Goal: Information Seeking & Learning: Learn about a topic

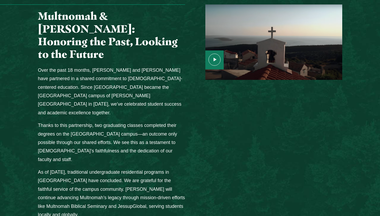
scroll to position [656, 0]
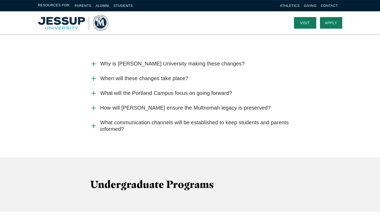
scroll to position [557, 0]
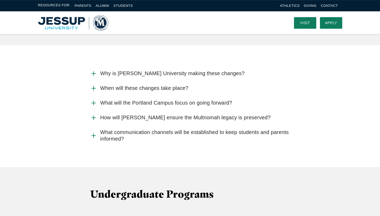
click at [94, 71] on use "Accordion" at bounding box center [94, 73] width 4 height 4
click at [0, 0] on input "Why is [PERSON_NAME] University making these changes?" at bounding box center [0, 0] width 0 height 0
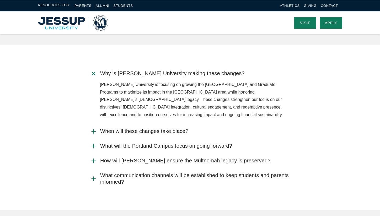
click at [94, 71] on use "Accordion" at bounding box center [94, 74] width 6 height 6
click at [0, 0] on input "Why is [PERSON_NAME] University making these changes?" at bounding box center [0, 0] width 0 height 0
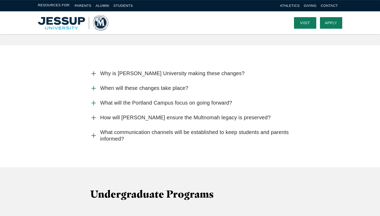
click at [93, 85] on icon "Accordion" at bounding box center [93, 88] width 7 height 7
click at [0, 0] on input "When will these changes take place?" at bounding box center [0, 0] width 0 height 0
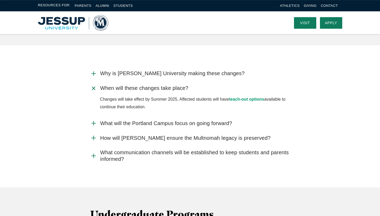
click at [93, 83] on icon "Accordion" at bounding box center [94, 88] width 10 height 10
click at [0, 0] on input "When will these changes take place?" at bounding box center [0, 0] width 0 height 0
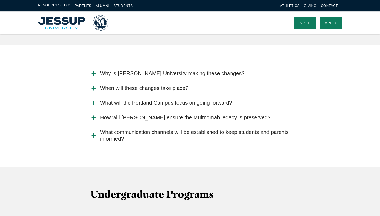
click at [94, 101] on use "Accordion" at bounding box center [94, 103] width 4 height 4
click at [0, 0] on input "What will the Portland Campus focus on going forward?" at bounding box center [0, 0] width 0 height 0
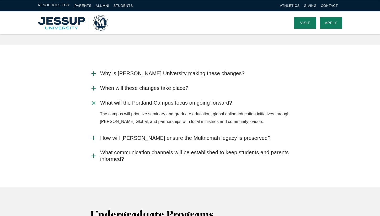
click at [94, 100] on use "Accordion" at bounding box center [94, 103] width 6 height 6
click at [0, 0] on input "What will the Portland Campus focus on going forward?" at bounding box center [0, 0] width 0 height 0
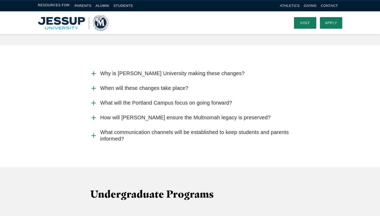
click at [94, 101] on use "Accordion" at bounding box center [94, 103] width 4 height 4
click at [0, 0] on input "What will the Portland Campus focus on going forward?" at bounding box center [0, 0] width 0 height 0
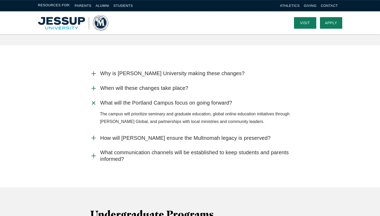
click at [94, 100] on use "Accordion" at bounding box center [94, 103] width 6 height 6
click at [0, 0] on input "What will the Portland Campus focus on going forward?" at bounding box center [0, 0] width 0 height 0
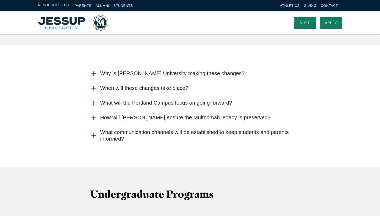
click at [92, 114] on icon "Accordion" at bounding box center [93, 117] width 7 height 7
click at [0, 0] on input "How will [PERSON_NAME] ensure the Multnomah legacy is preserved?" at bounding box center [0, 0] width 0 height 0
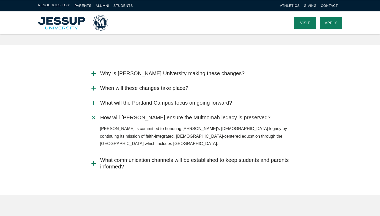
click at [92, 115] on use "Accordion" at bounding box center [94, 118] width 6 height 6
click at [0, 0] on input "How will [PERSON_NAME] ensure the Multnomah legacy is preserved?" at bounding box center [0, 0] width 0 height 0
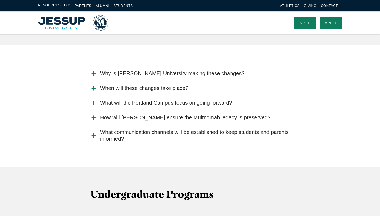
click at [93, 132] on icon "Accordion" at bounding box center [93, 135] width 7 height 7
click at [0, 0] on input "What communication channels will be established to keep students and parents in…" at bounding box center [0, 0] width 0 height 0
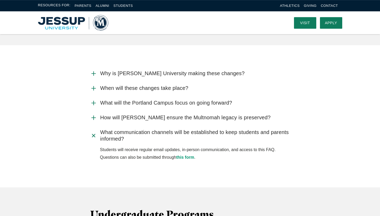
click at [93, 130] on icon "Accordion" at bounding box center [94, 135] width 10 height 10
click at [0, 0] on input "What communication channels will be established to keep students and parents in…" at bounding box center [0, 0] width 0 height 0
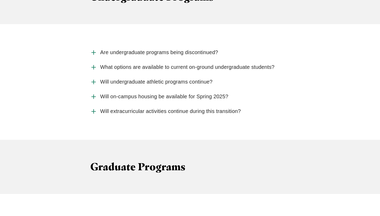
scroll to position [763, 0]
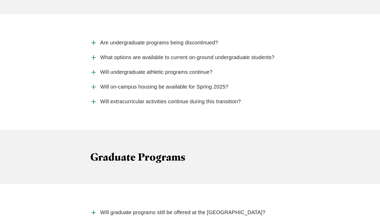
click at [91, 39] on icon "Accordion" at bounding box center [93, 42] width 7 height 7
click at [0, 0] on input "Are undergraduate programs being discontinued?" at bounding box center [0, 0] width 0 height 0
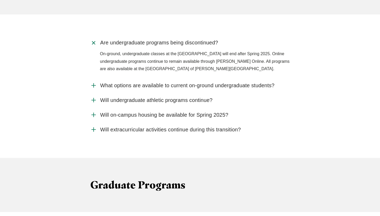
click at [92, 38] on icon "Accordion" at bounding box center [94, 43] width 10 height 10
click at [0, 0] on input "Are undergraduate programs being discontinued?" at bounding box center [0, 0] width 0 height 0
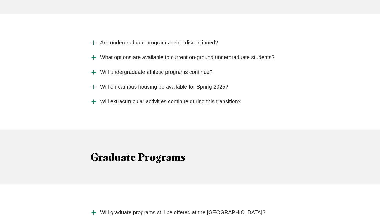
click at [94, 54] on icon "Accordion" at bounding box center [93, 57] width 7 height 7
click at [0, 0] on input "What options are available to current on-ground undergraduate students?" at bounding box center [0, 0] width 0 height 0
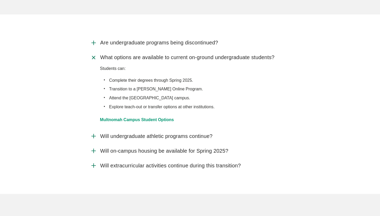
click at [94, 55] on use "Accordion" at bounding box center [94, 58] width 6 height 6
click at [0, 0] on input "What options are available to current on-ground undergraduate students?" at bounding box center [0, 0] width 0 height 0
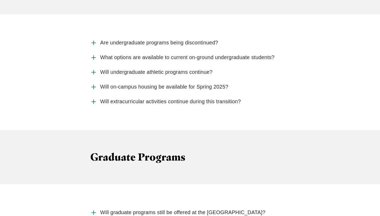
click at [94, 54] on icon "Accordion" at bounding box center [93, 57] width 7 height 7
click at [0, 0] on input "What options are available to current on-ground undergraduate students?" at bounding box center [0, 0] width 0 height 0
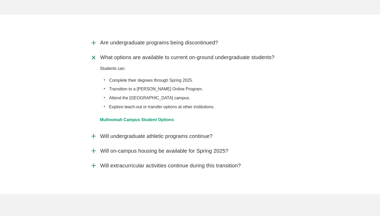
click at [94, 55] on use "Accordion" at bounding box center [94, 58] width 6 height 6
click at [0, 0] on input "What options are available to current on-ground undergraduate students?" at bounding box center [0, 0] width 0 height 0
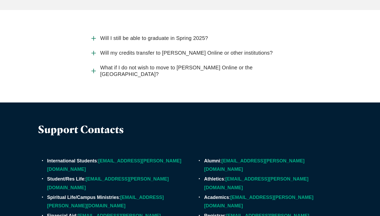
scroll to position [1493, 0]
